Goal: Check status: Check status

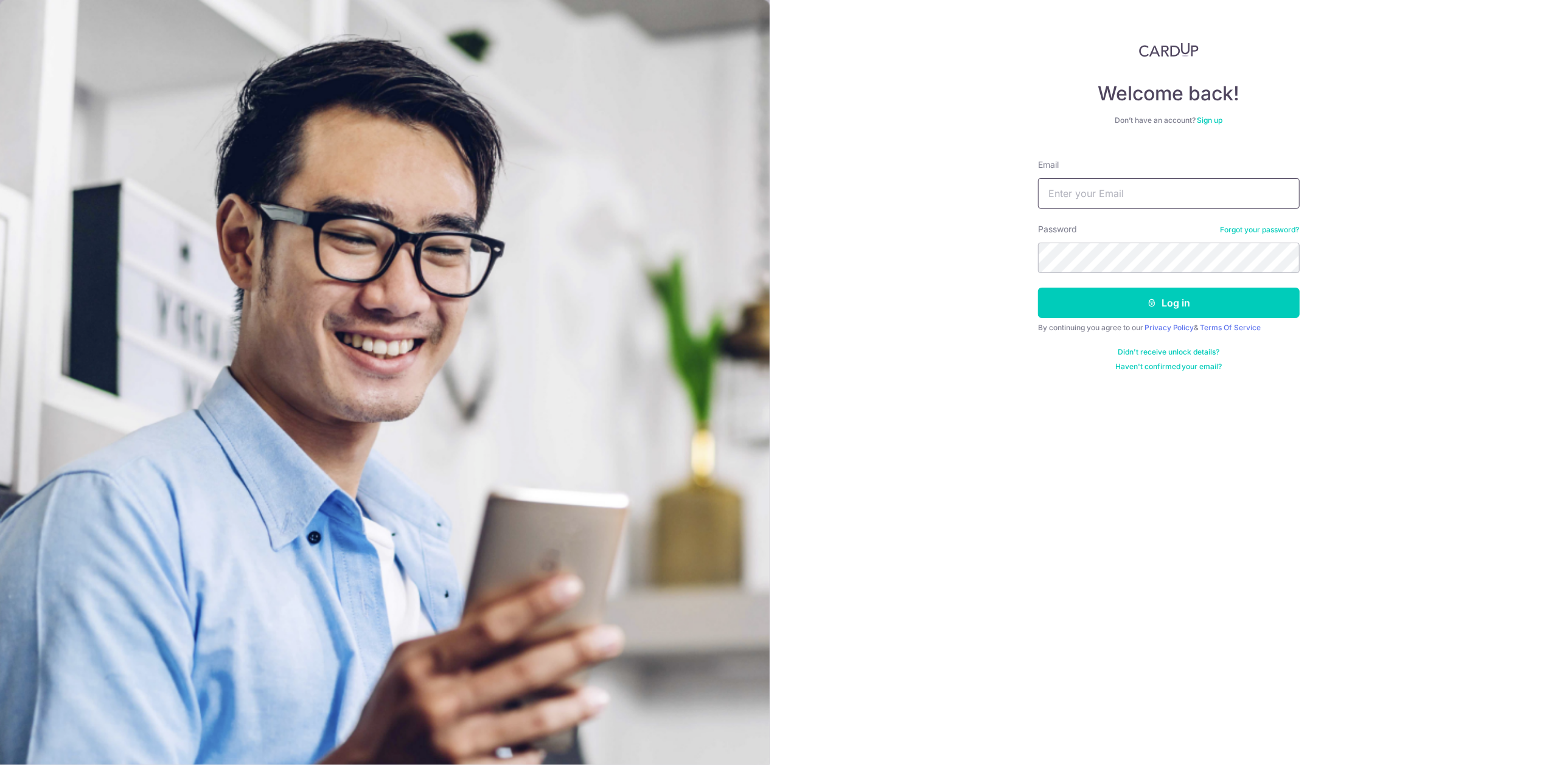
click at [1227, 188] on input "Email" at bounding box center [1168, 194] width 262 height 30
type input "[EMAIL_ADDRESS][DOMAIN_NAME]"
click at [1138, 298] on button "Log in" at bounding box center [1168, 303] width 262 height 30
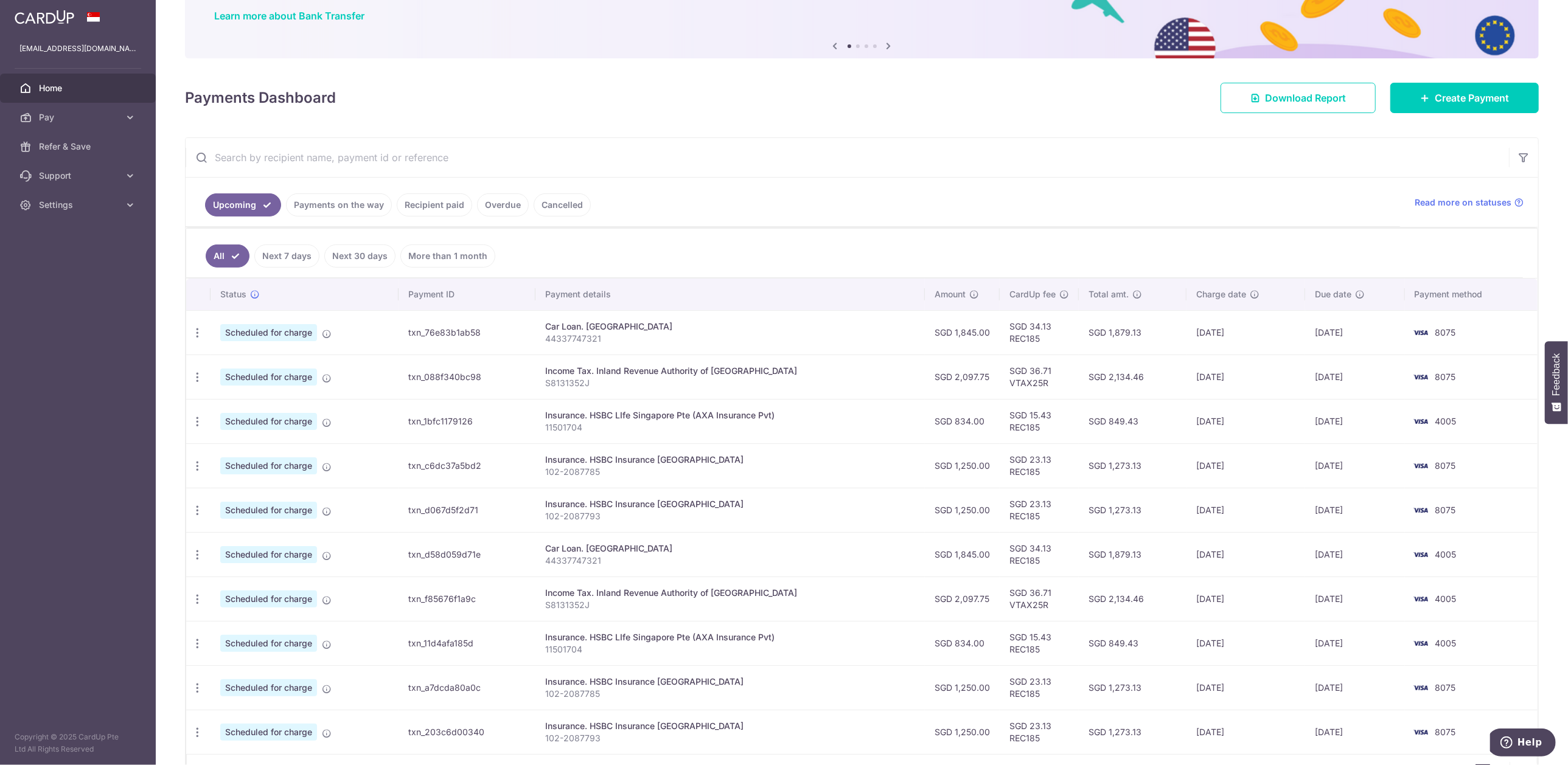
scroll to position [96, 0]
click at [337, 206] on link "Payments on the way" at bounding box center [339, 206] width 106 height 23
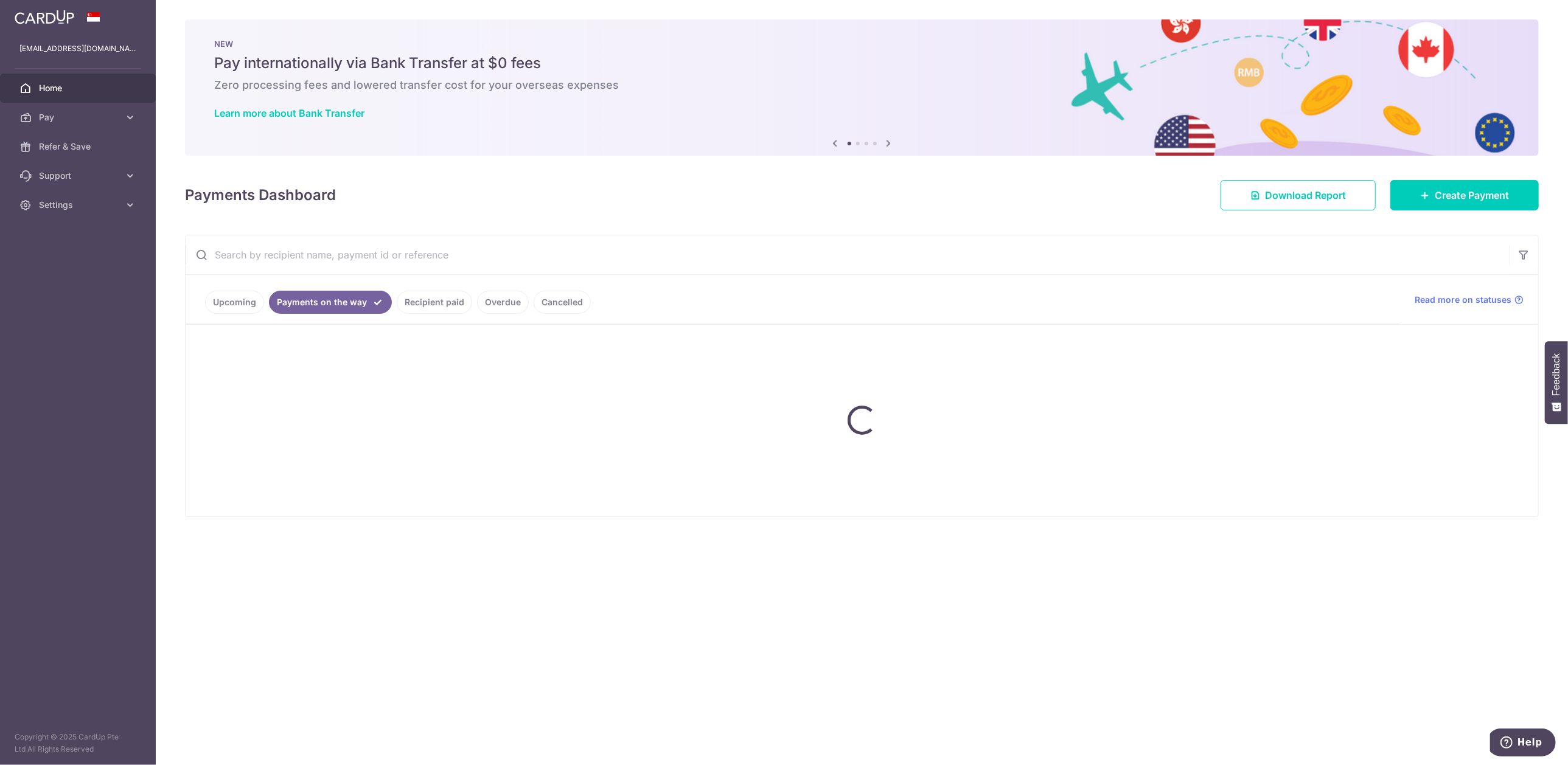
scroll to position [0, 0]
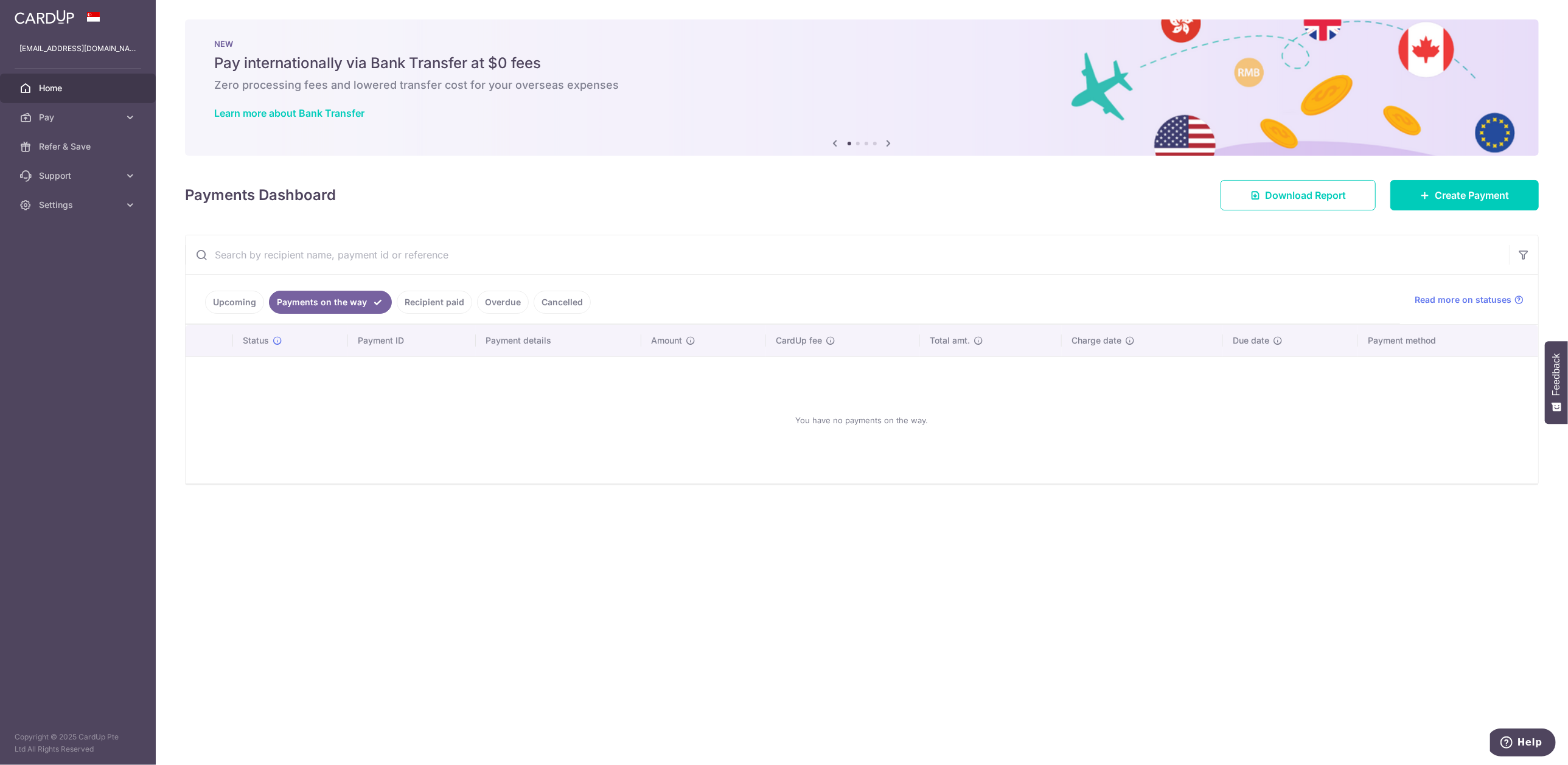
click at [436, 305] on link "Recipient paid" at bounding box center [434, 301] width 75 height 23
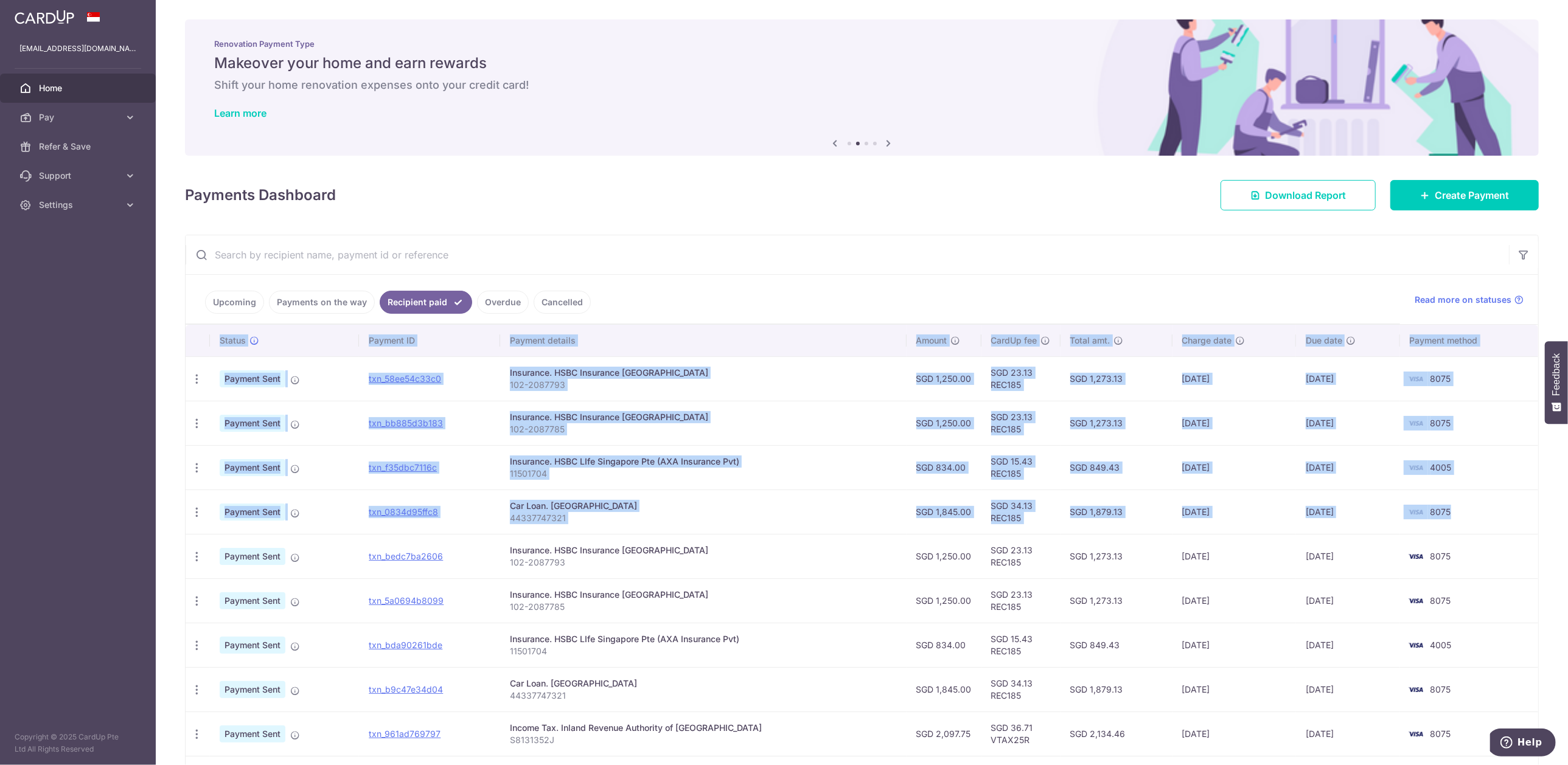
drag, startPoint x: 1458, startPoint y: 515, endPoint x: 194, endPoint y: 348, distance: 1275.0
click at [194, 348] on table "Status Payment ID Payment details Amount CardUp fee Total amt. Charge date Due …" at bounding box center [861, 563] width 1352 height 476
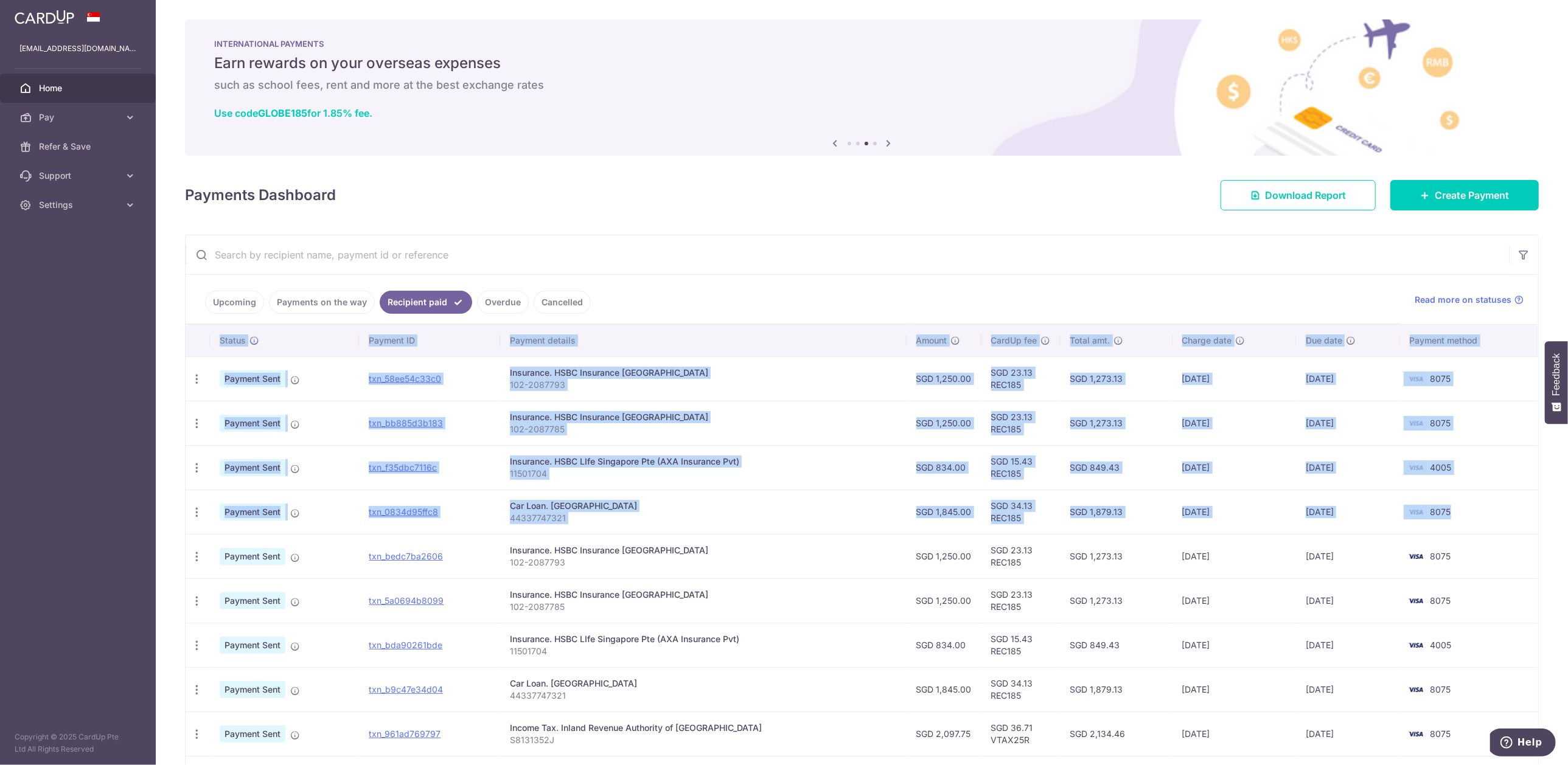
click at [1500, 481] on td "4005" at bounding box center [1469, 467] width 138 height 44
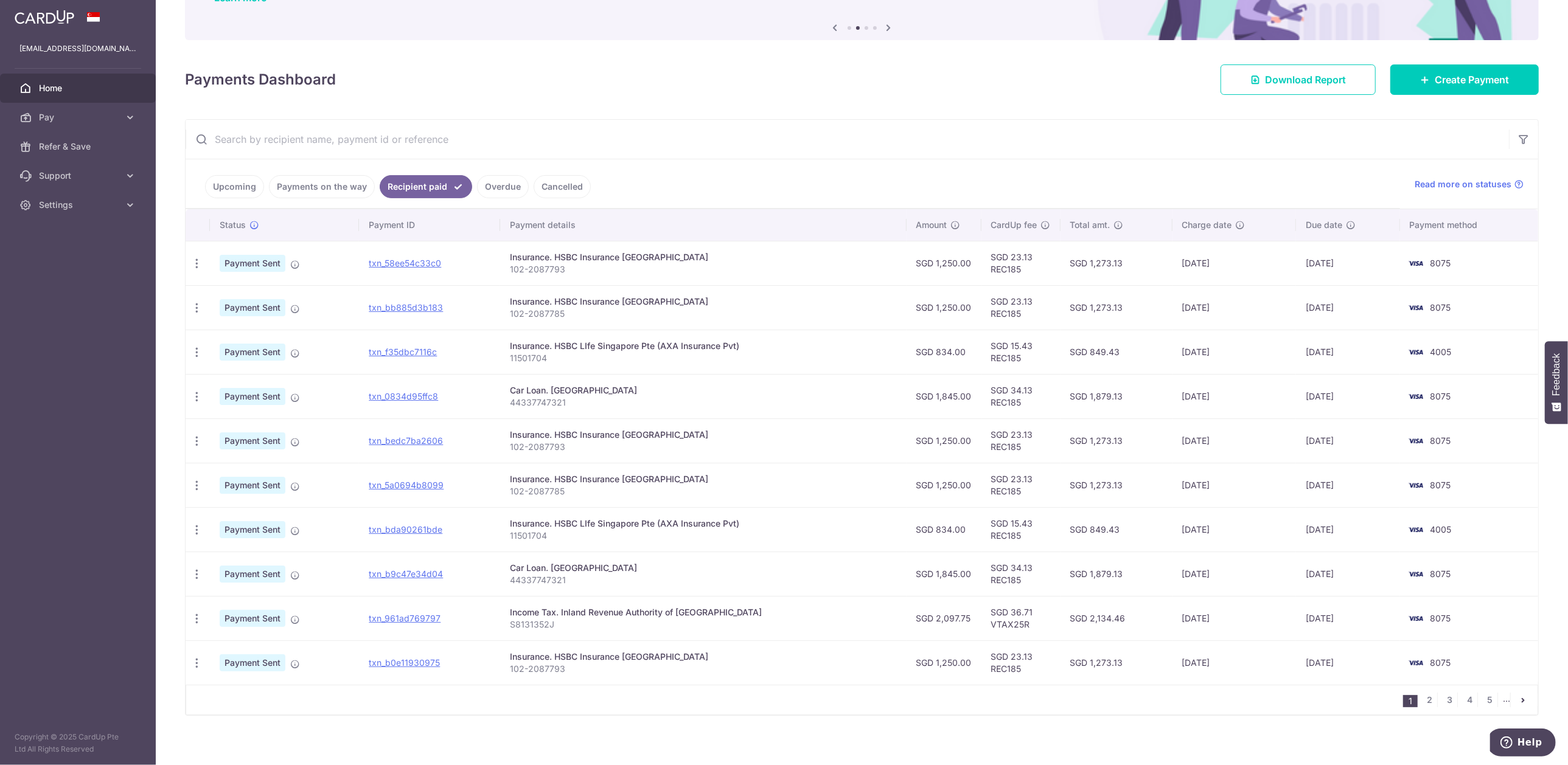
scroll to position [127, 0]
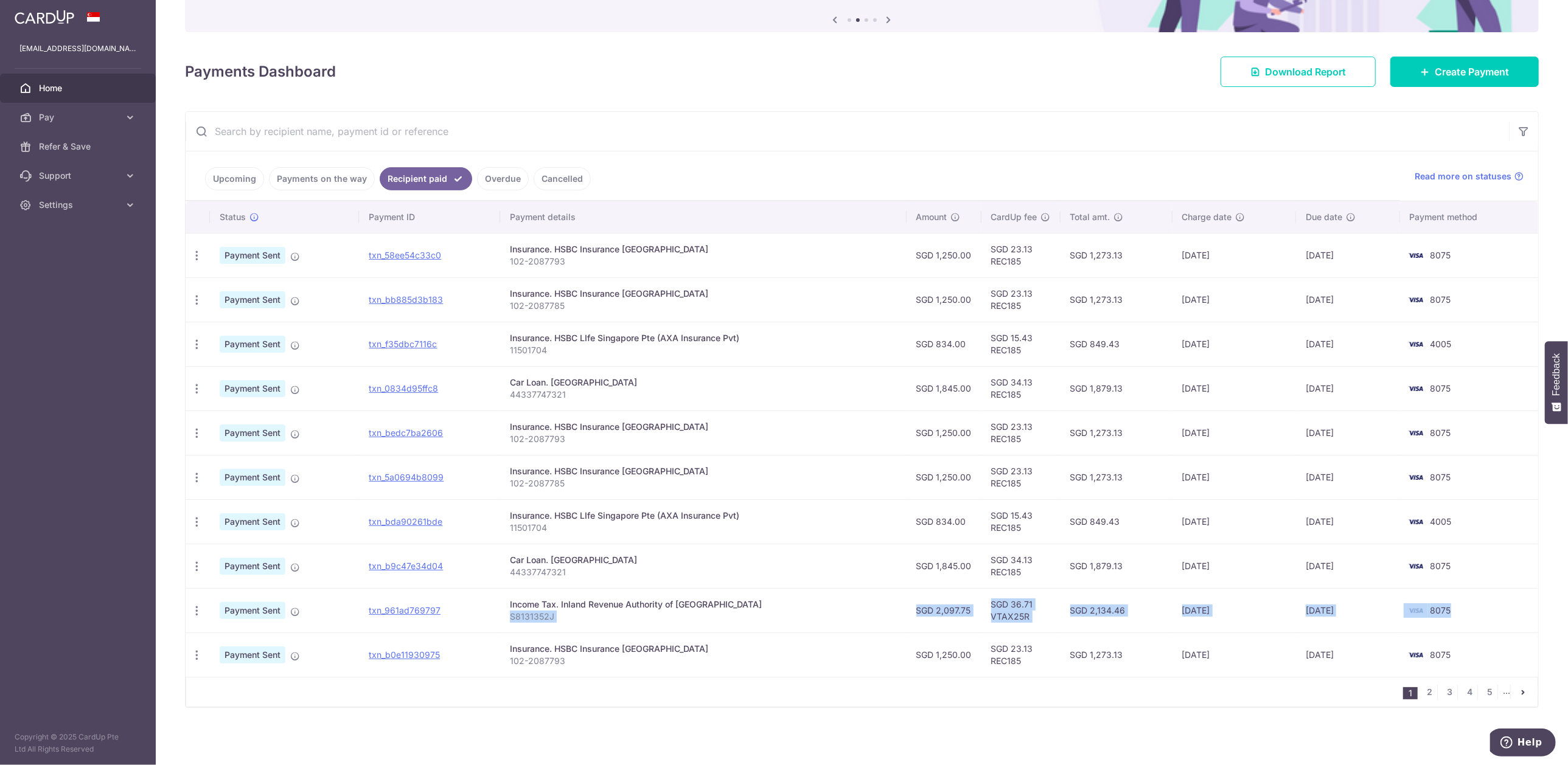
drag, startPoint x: 1446, startPoint y: 617, endPoint x: 568, endPoint y: 614, distance: 878.0
click at [568, 614] on tr "PDF Receipt Payment Sent txn_961ad769797 Income Tax. Inland Revenue Authority o…" at bounding box center [861, 610] width 1352 height 44
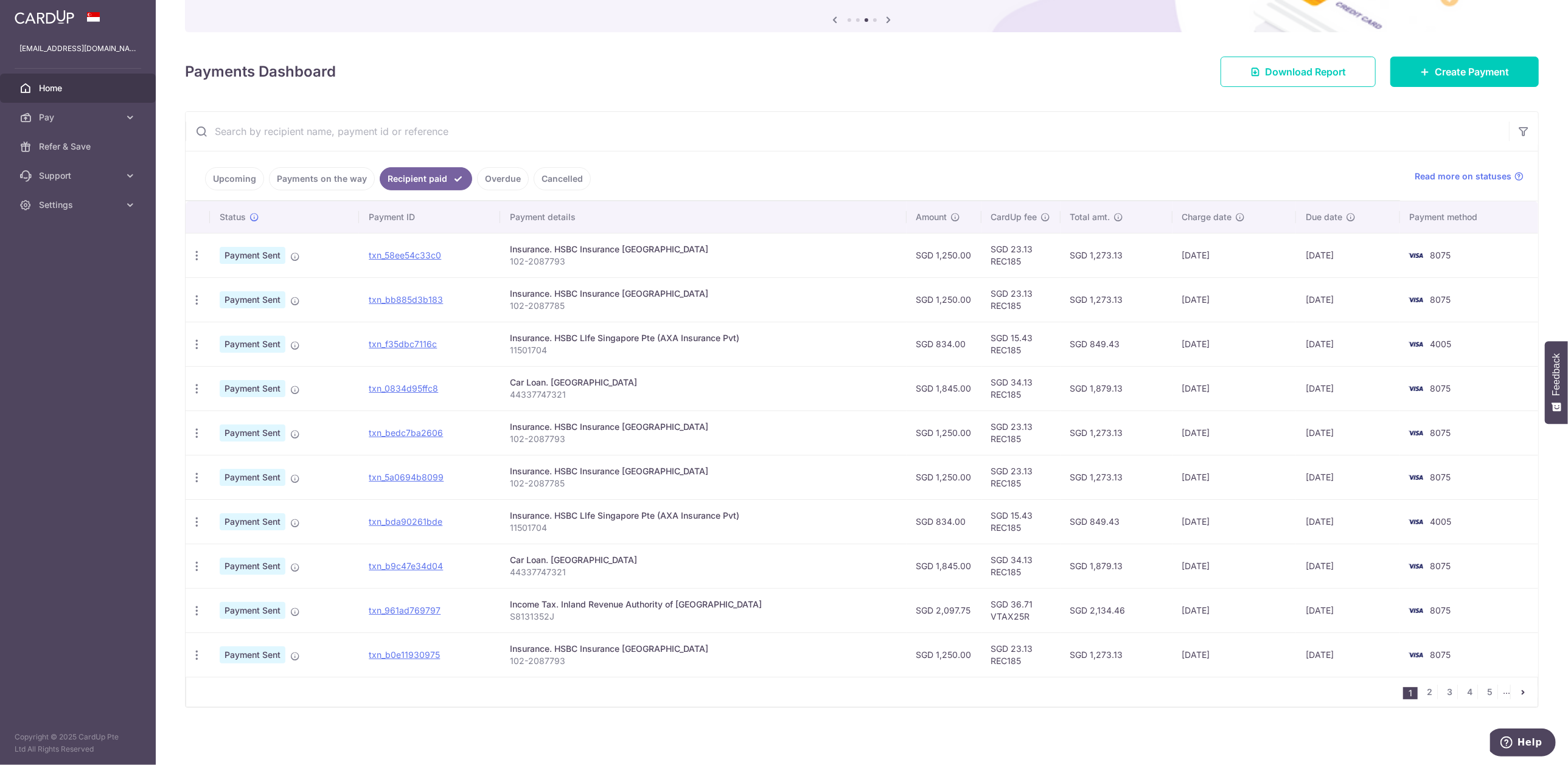
click at [329, 184] on link "Payments on the way" at bounding box center [322, 179] width 106 height 23
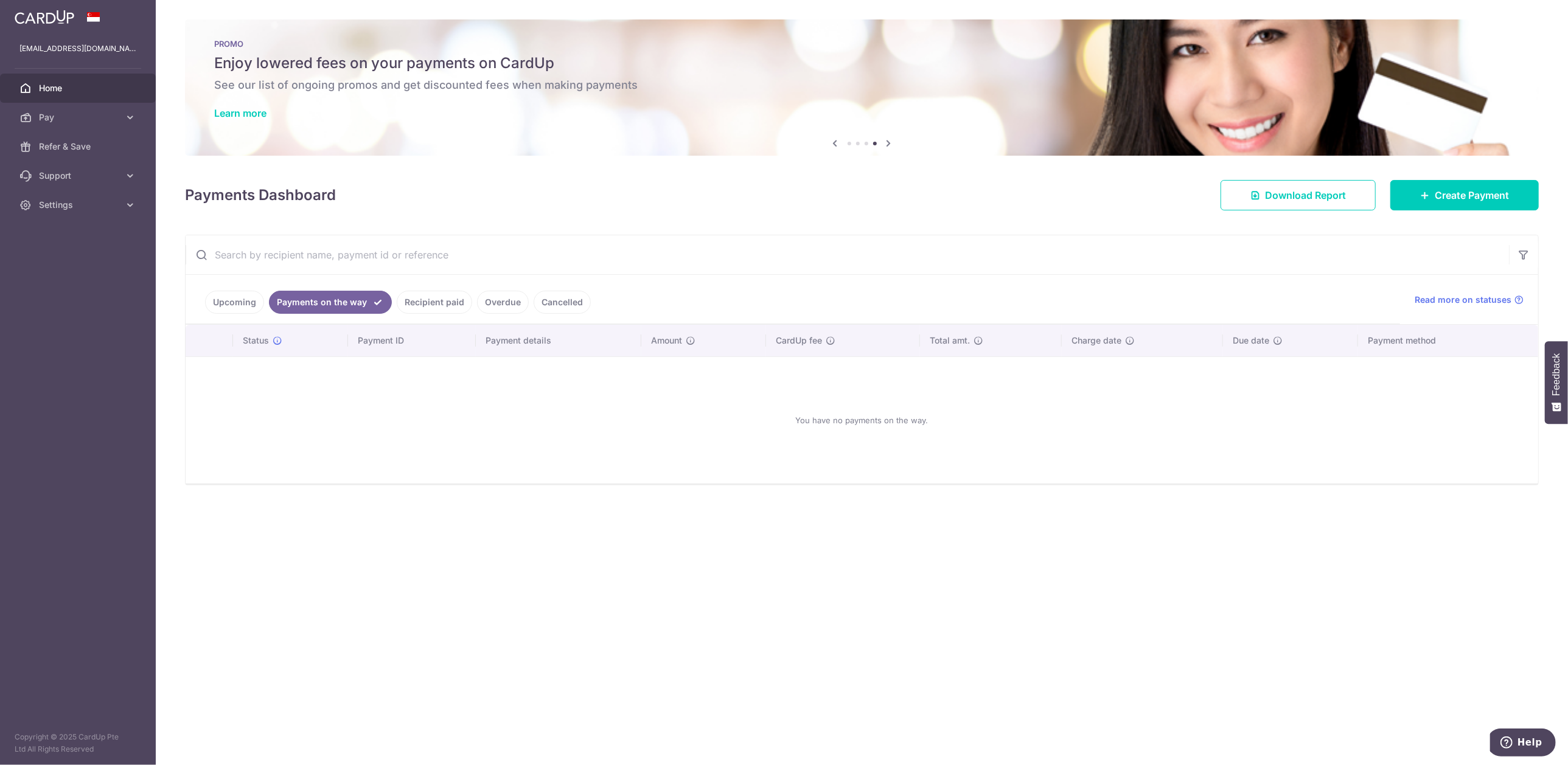
click at [234, 302] on link "Upcoming" at bounding box center [235, 301] width 59 height 23
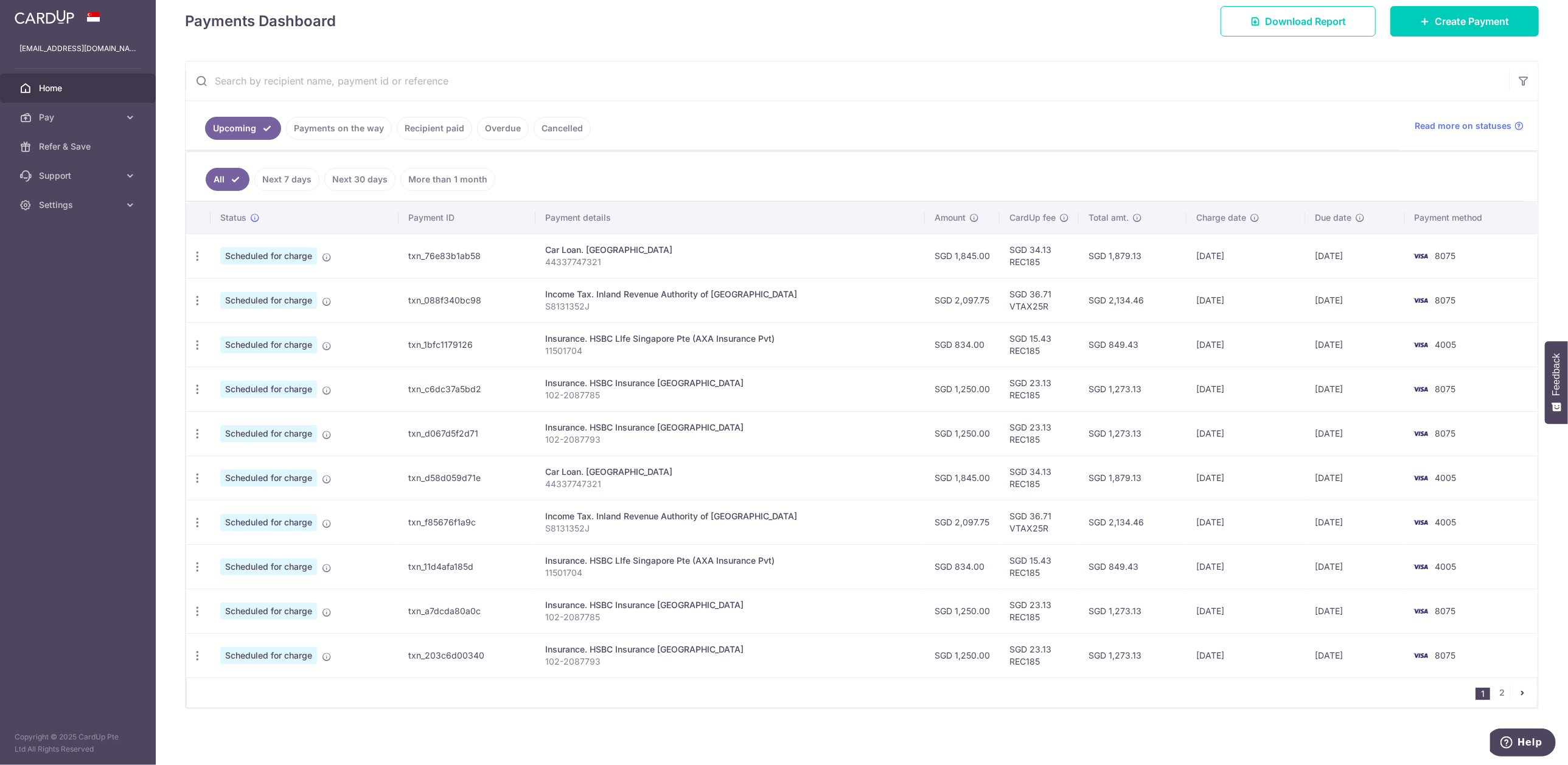
scroll to position [180, 0]
click at [1497, 688] on link "2" at bounding box center [1502, 691] width 14 height 14
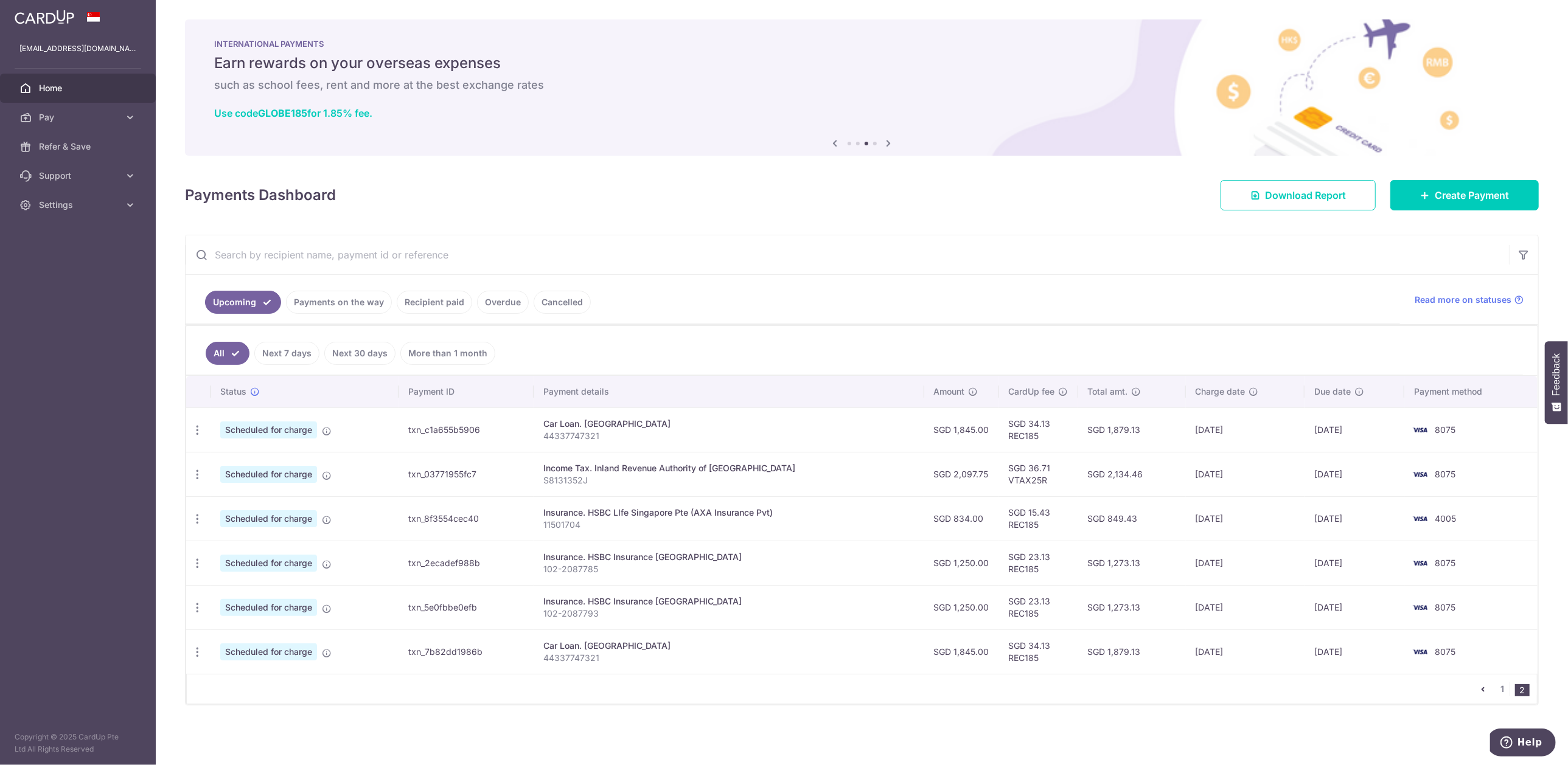
scroll to position [3, 0]
click at [1497, 694] on link "1" at bounding box center [1502, 689] width 14 height 14
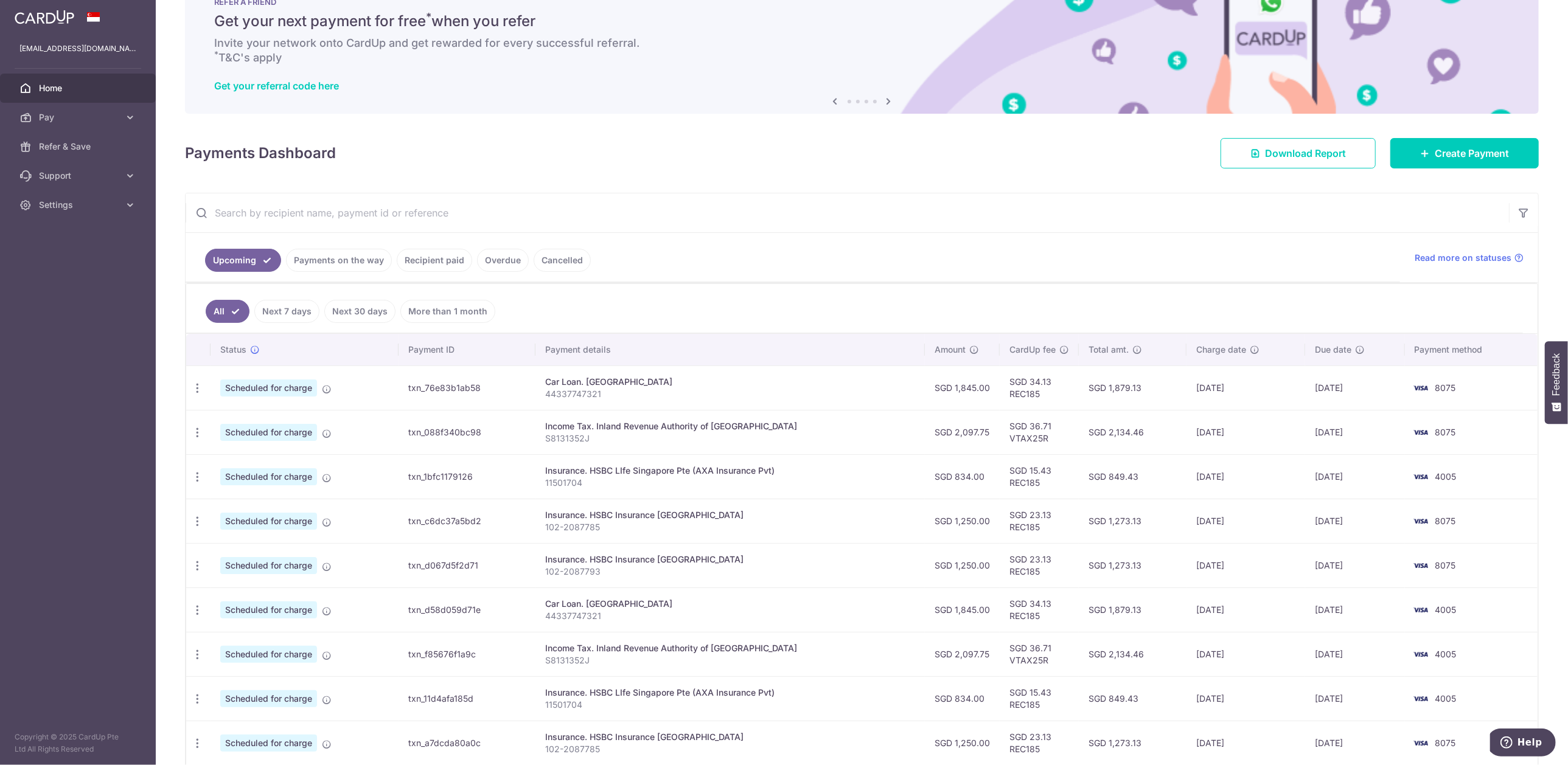
scroll to position [0, 0]
